Goal: Transaction & Acquisition: Purchase product/service

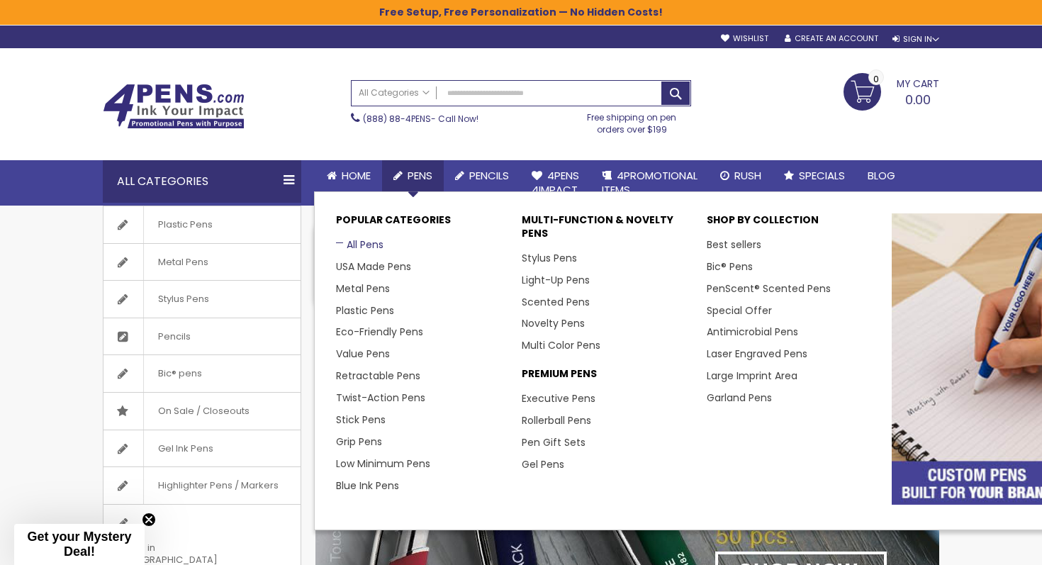
click at [371, 245] on link "All Pens" at bounding box center [359, 244] width 47 height 14
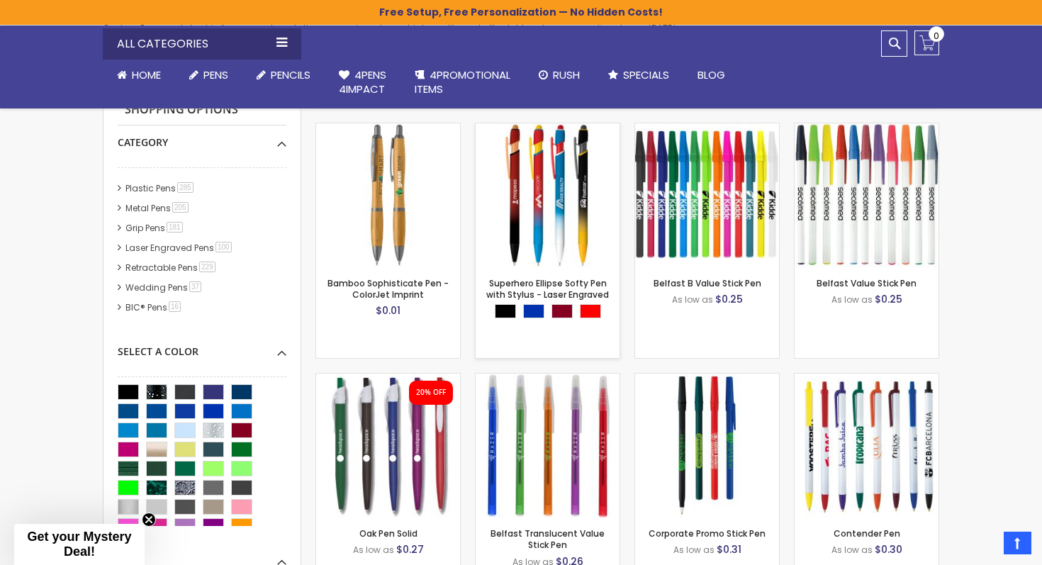
scroll to position [362, 0]
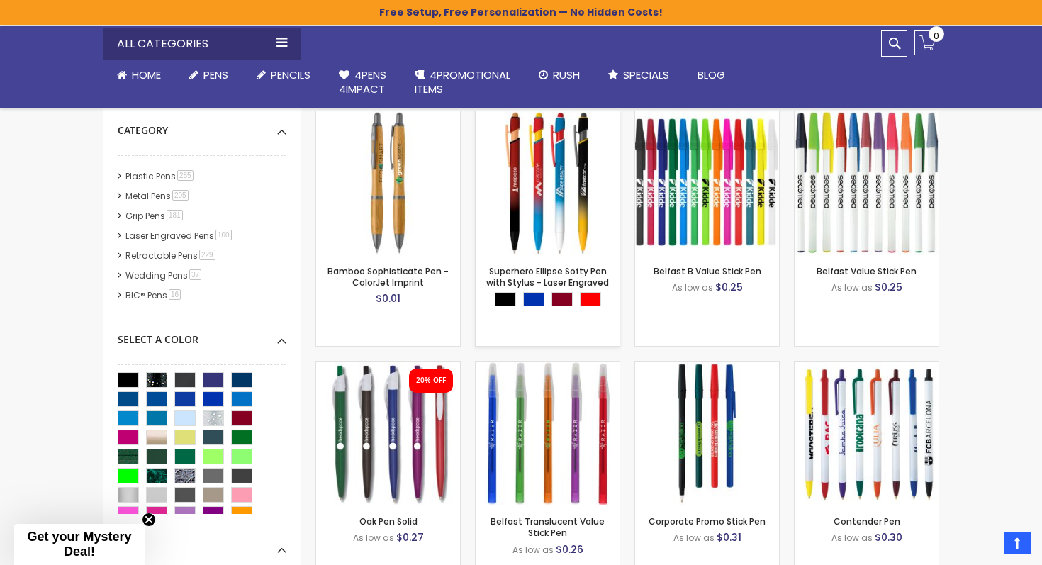
click at [525, 218] on img at bounding box center [548, 183] width 144 height 144
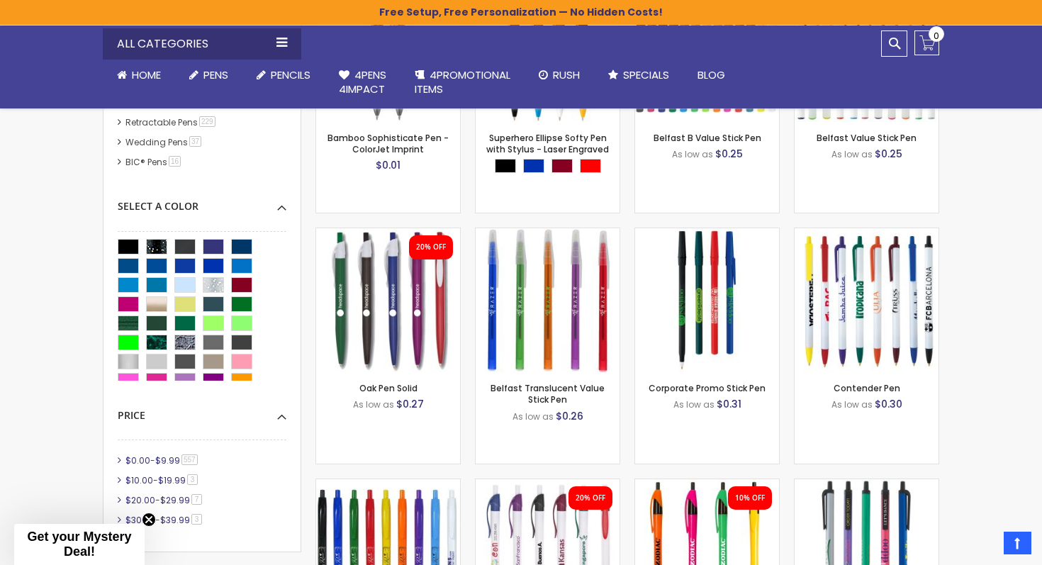
scroll to position [522, 0]
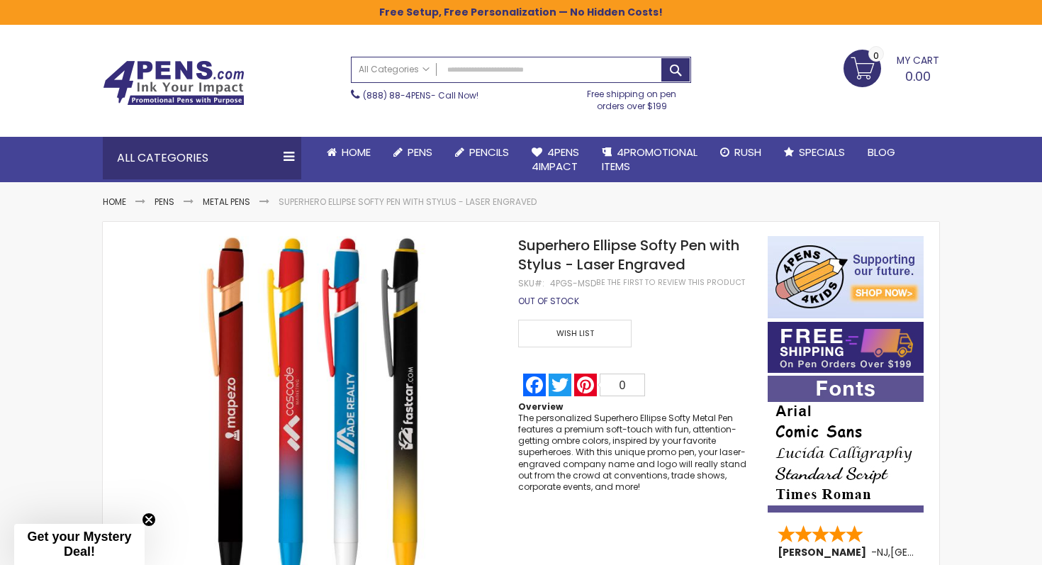
scroll to position [27, 0]
